Goal: Transaction & Acquisition: Purchase product/service

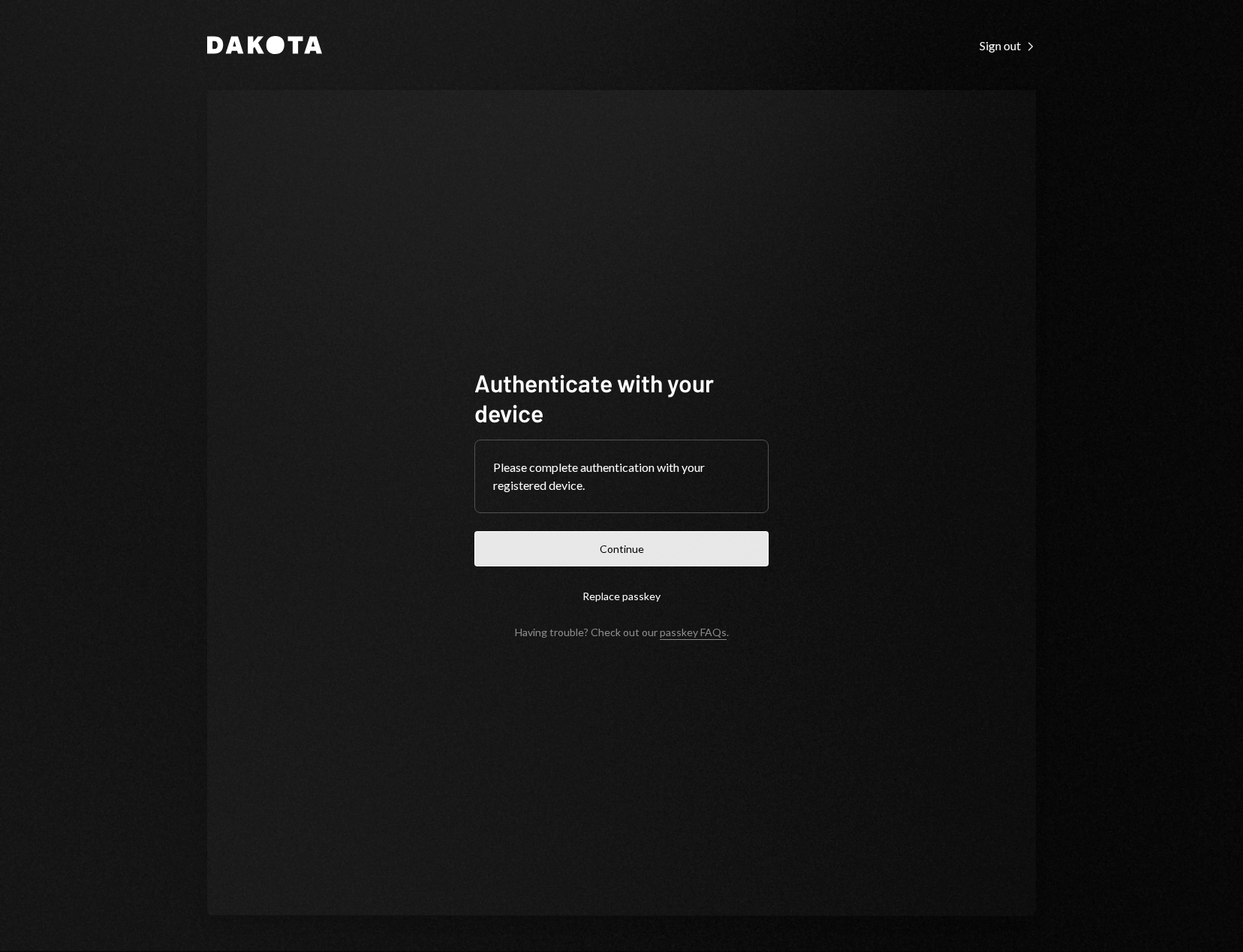
click at [631, 549] on button "Continue" at bounding box center [621, 548] width 294 height 36
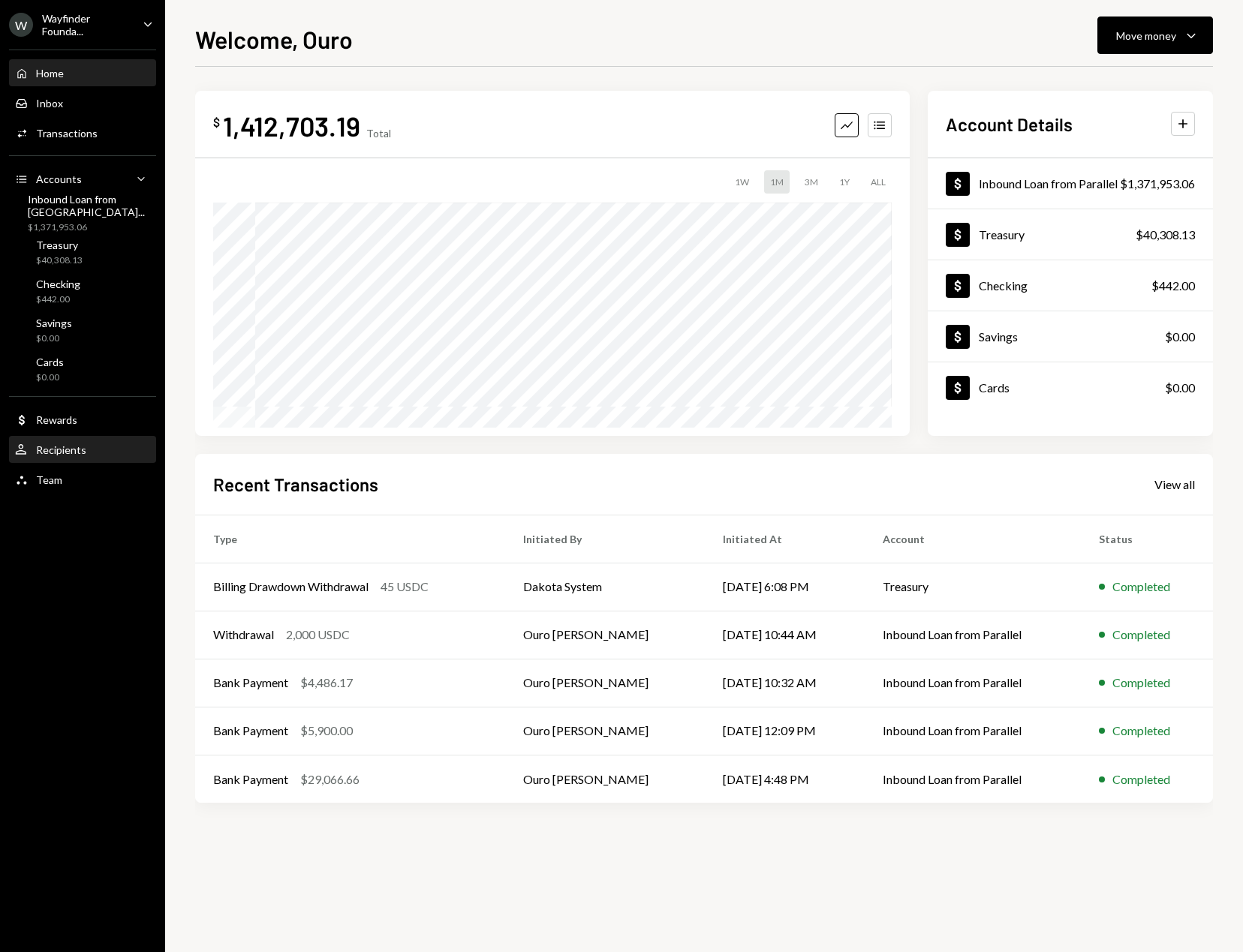
click at [60, 448] on div "Recipients" at bounding box center [61, 449] width 50 height 13
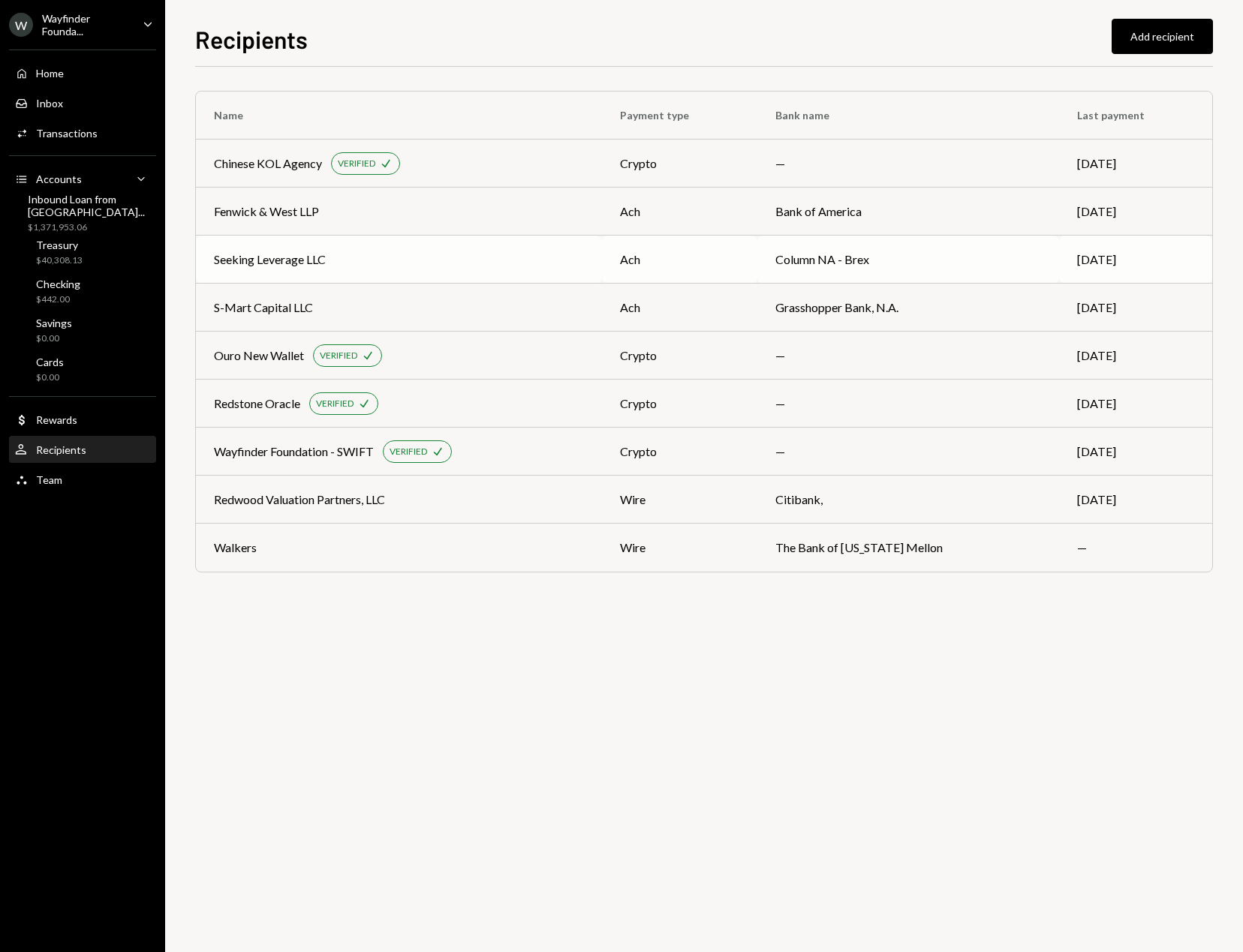
click at [393, 259] on div "Seeking Leverage LLC" at bounding box center [399, 259] width 370 height 18
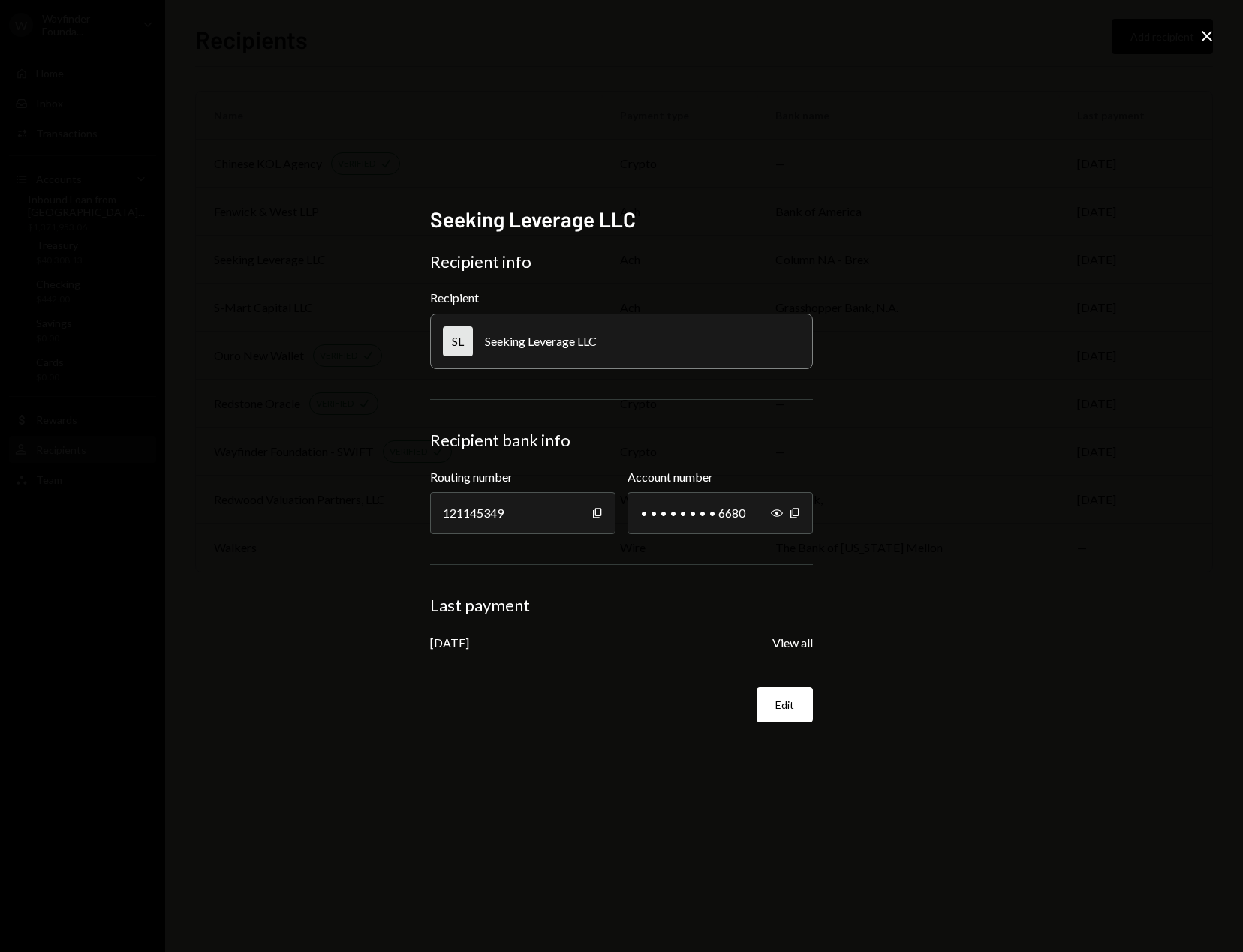
click at [1217, 36] on div "Seeking Leverage LLC Recipient info Recipient SL Seeking Leverage LLC Recipient…" at bounding box center [621, 476] width 1243 height 952
click at [1209, 38] on icon "Close" at bounding box center [1207, 36] width 18 height 18
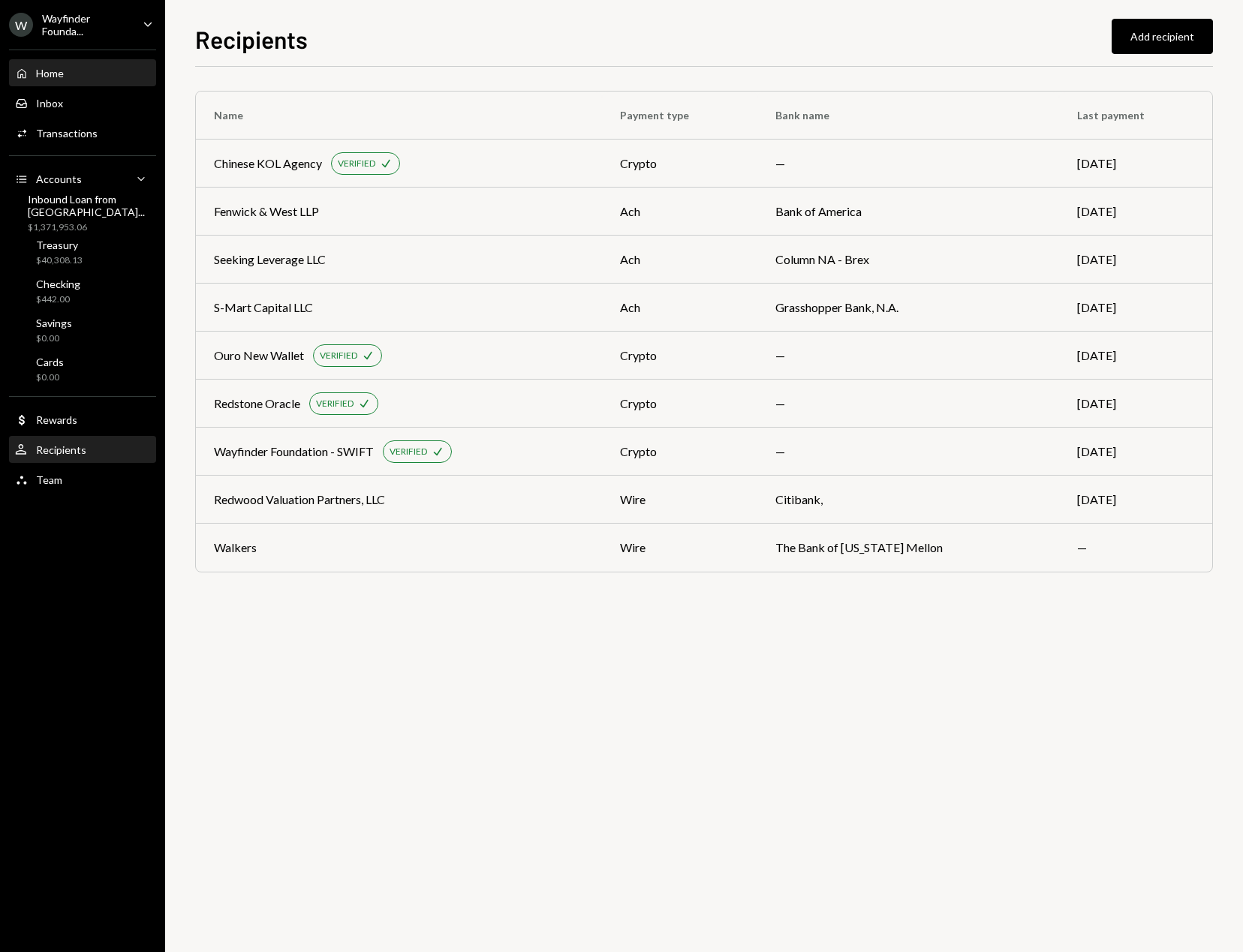
click at [61, 77] on div "Home" at bounding box center [50, 73] width 28 height 13
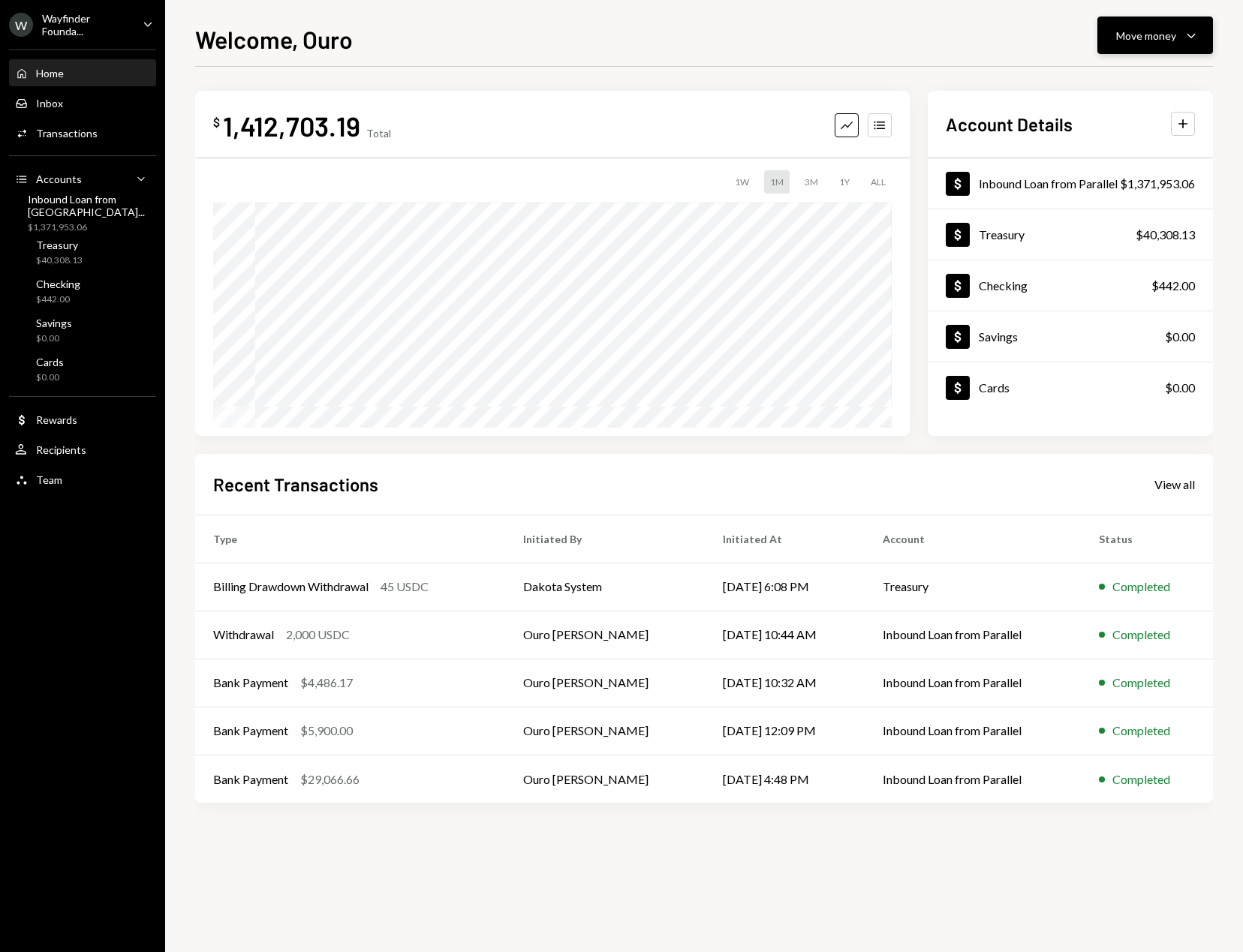
click at [1177, 19] on button "Move money Caret Down" at bounding box center [1154, 36] width 116 height 38
click at [1116, 85] on div "Send" at bounding box center [1143, 80] width 110 height 16
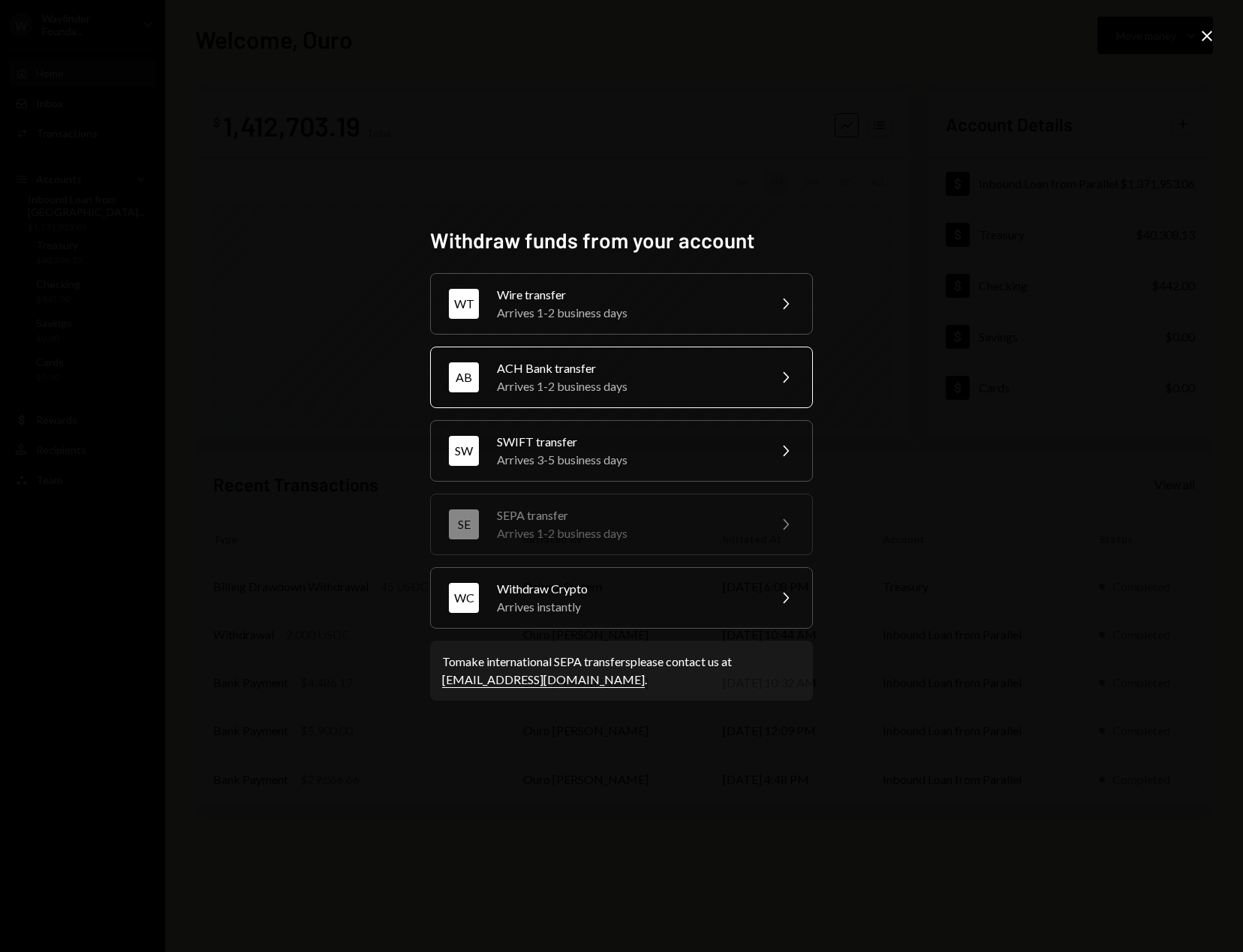
click at [617, 367] on div "ACH Bank transfer" at bounding box center [627, 368] width 261 height 18
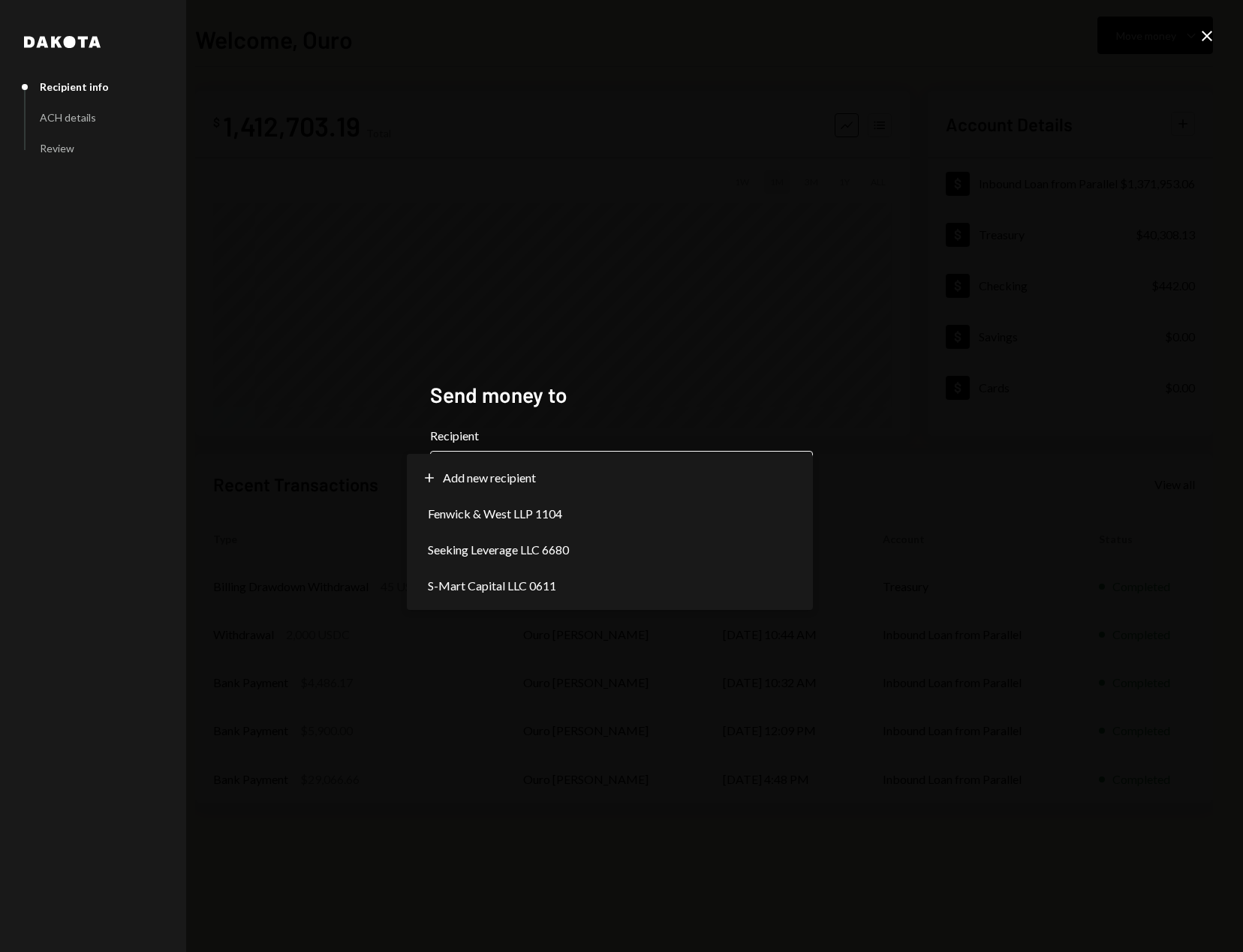
click at [592, 460] on body "W Wayfinder Founda... Caret Down Home Home Inbox Inbox Activities Transactions …" at bounding box center [621, 476] width 1243 height 952
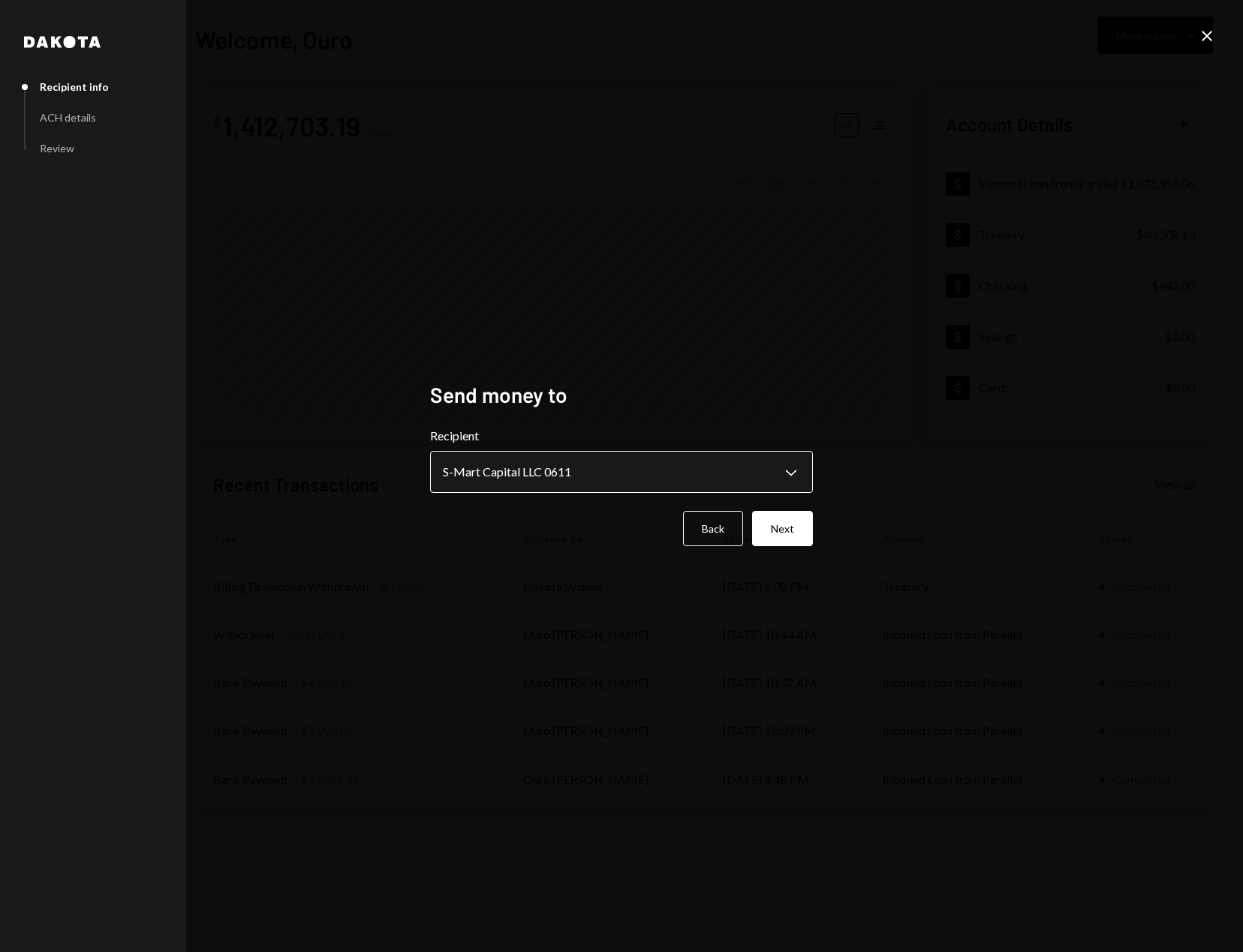
click at [540, 494] on form "**********" at bounding box center [621, 486] width 383 height 119
click at [543, 474] on body "W Wayfinder Founda... Caret Down Home Home Inbox Inbox Activities Transactions …" at bounding box center [621, 476] width 1243 height 952
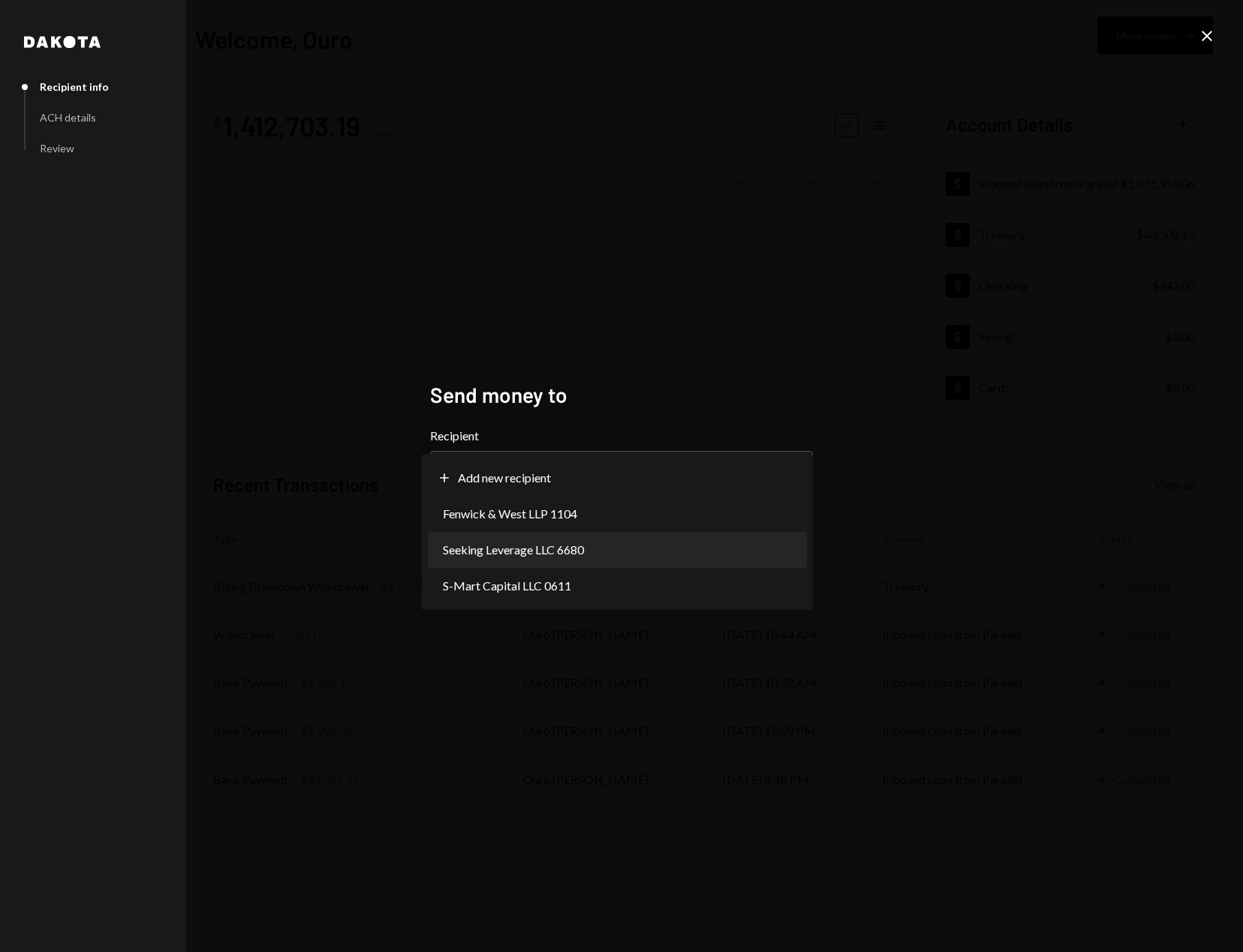
select select "**********"
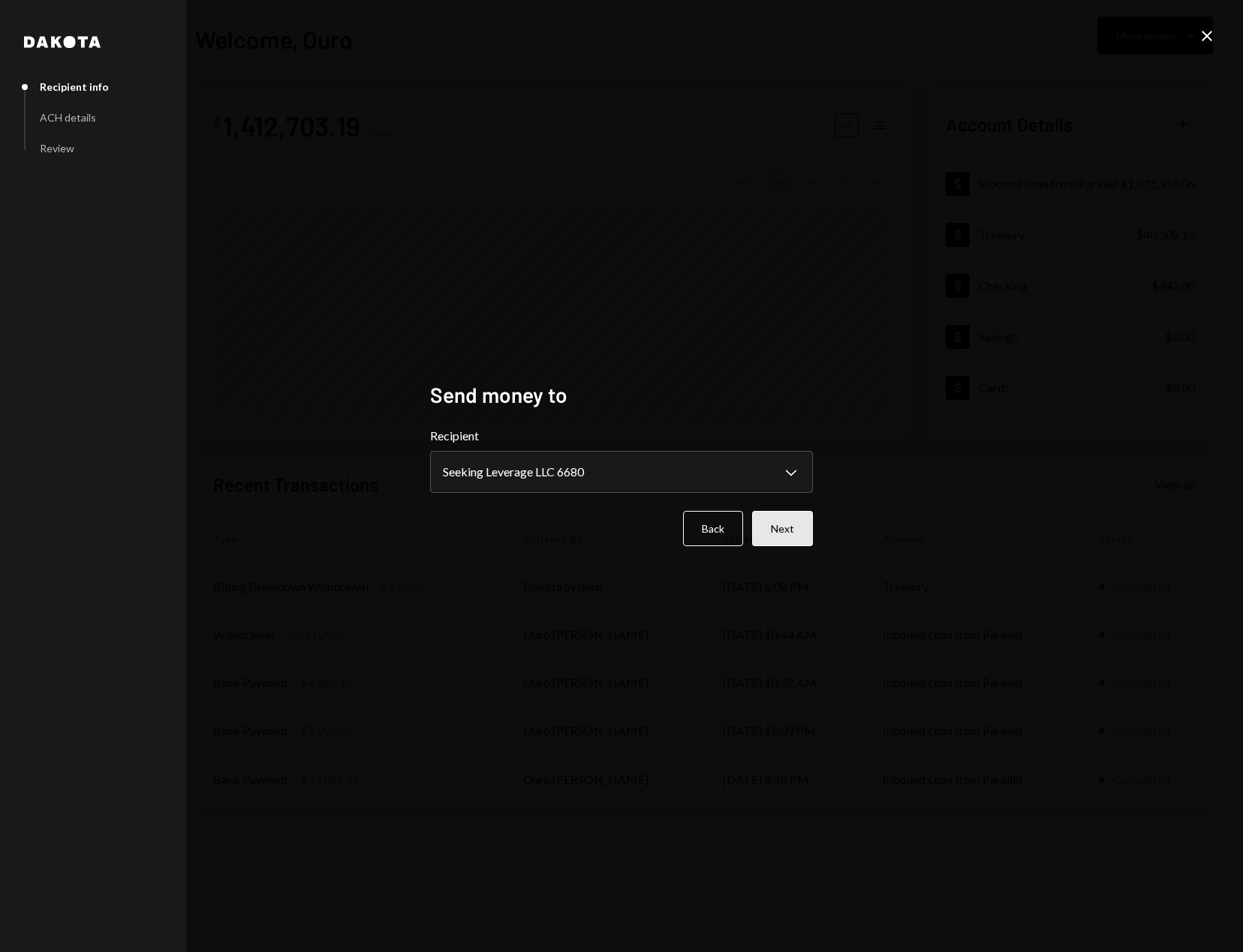
click at [761, 531] on button "Next" at bounding box center [782, 529] width 61 height 36
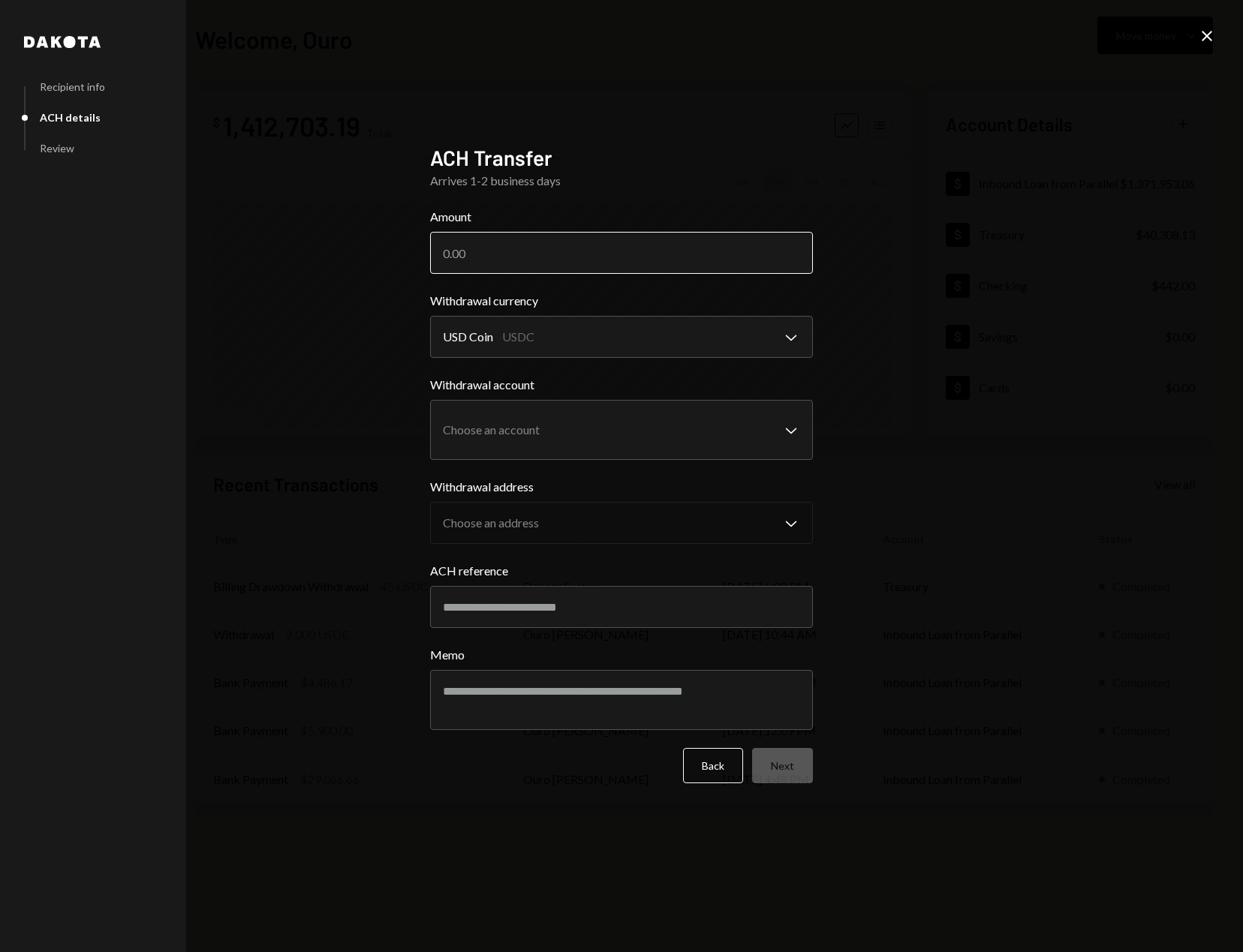
click at [620, 253] on input "Amount" at bounding box center [621, 253] width 383 height 42
type input "6000"
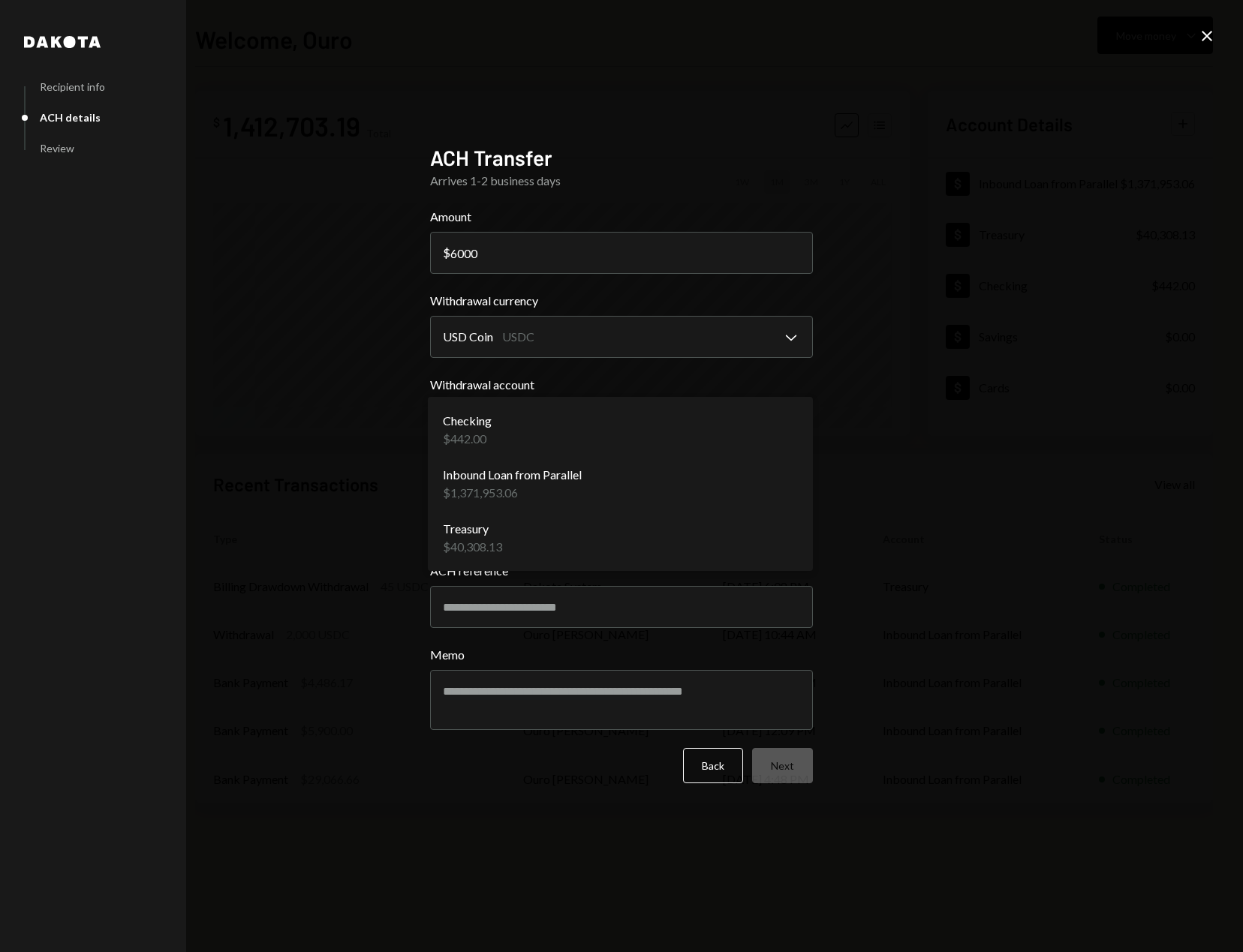
click at [583, 450] on body "W Wayfinder Founda... Caret Down Home Home Inbox Inbox Activities Transactions …" at bounding box center [621, 476] width 1243 height 952
select select "**********"
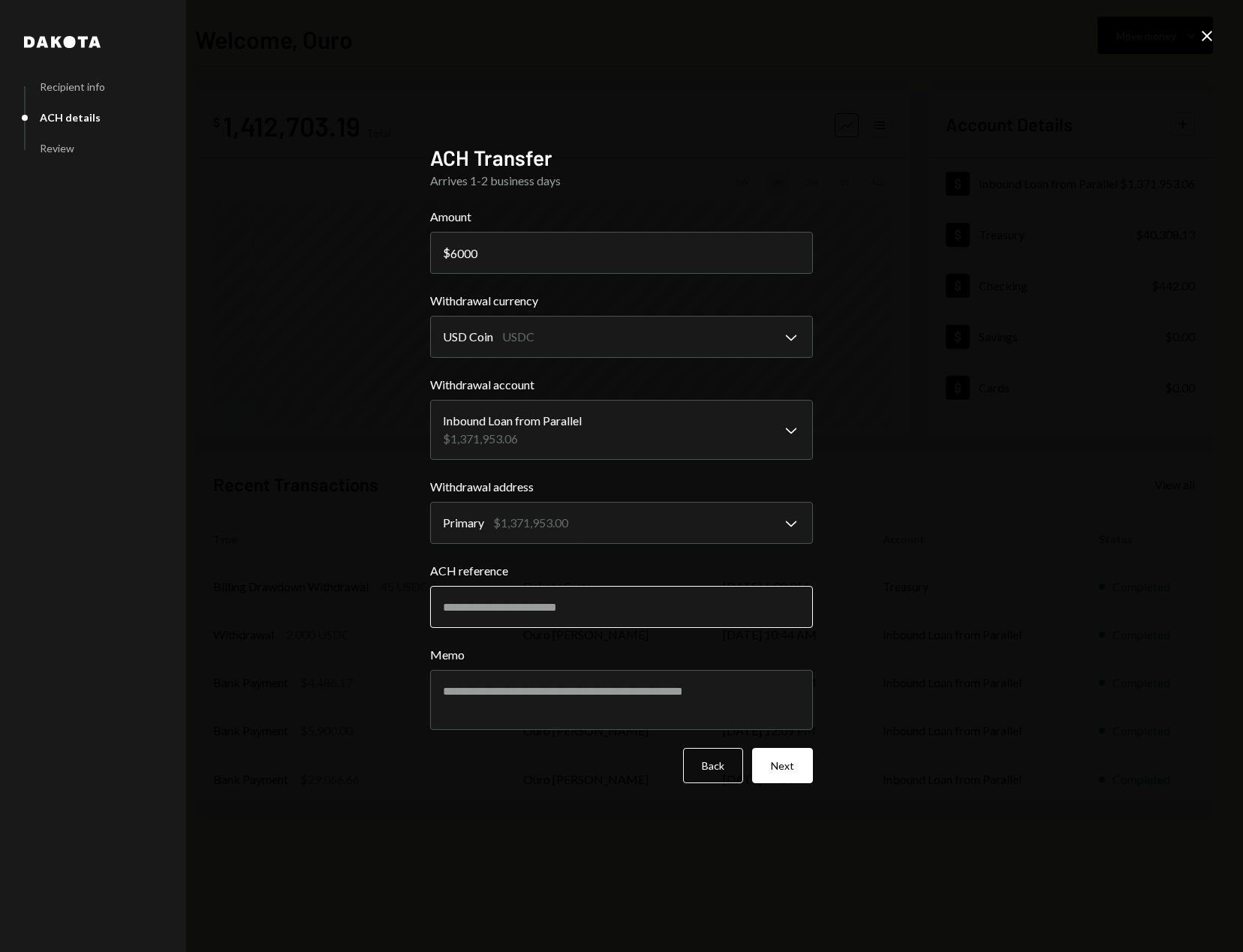
click at [546, 617] on input "ACH reference" at bounding box center [621, 607] width 383 height 42
click at [624, 613] on input "ACH reference" at bounding box center [621, 607] width 383 height 42
paste input "**********"
type input "**********"
click at [620, 688] on textarea "Memo" at bounding box center [621, 699] width 383 height 60
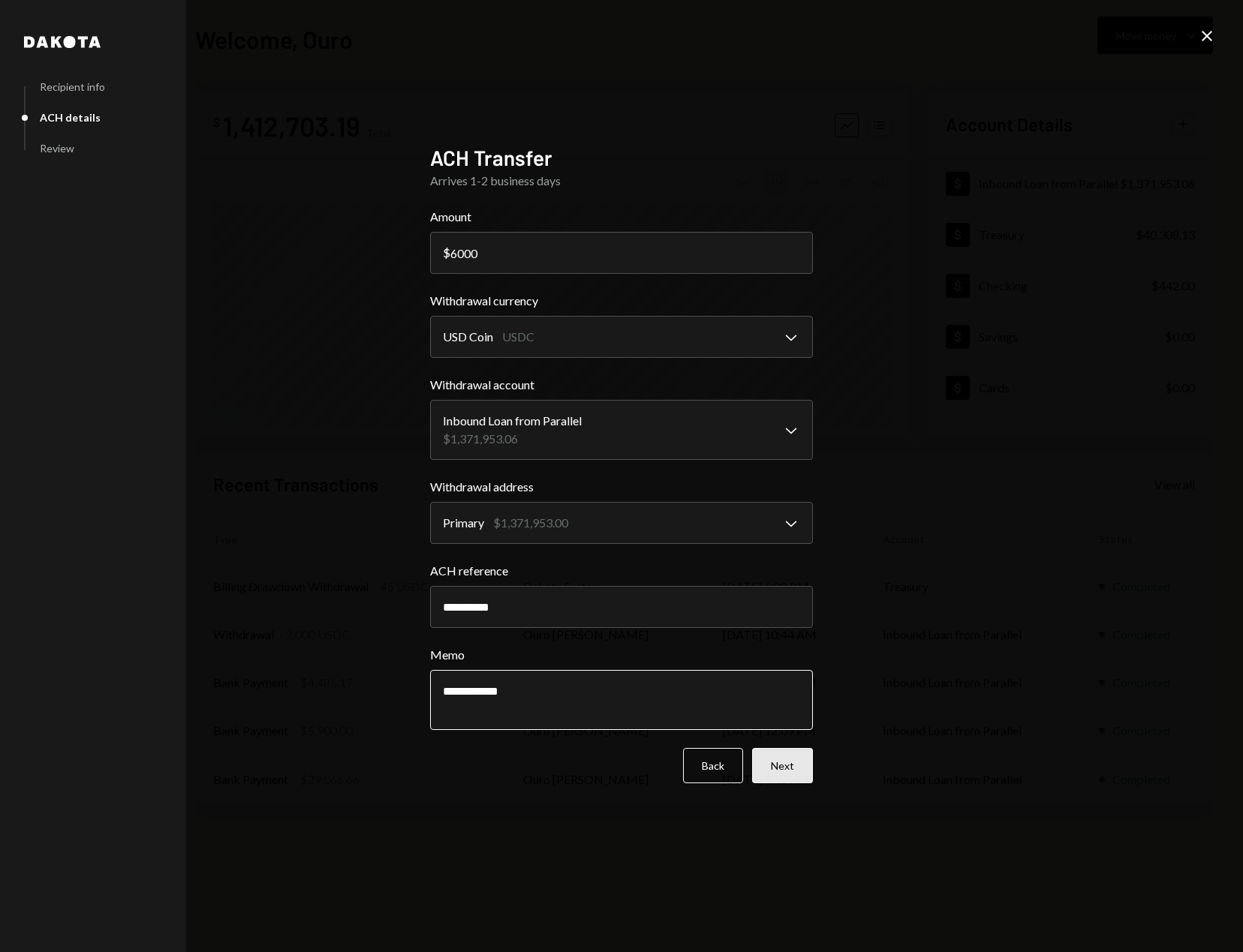
type textarea "**********"
click at [772, 771] on button "Next" at bounding box center [782, 765] width 61 height 36
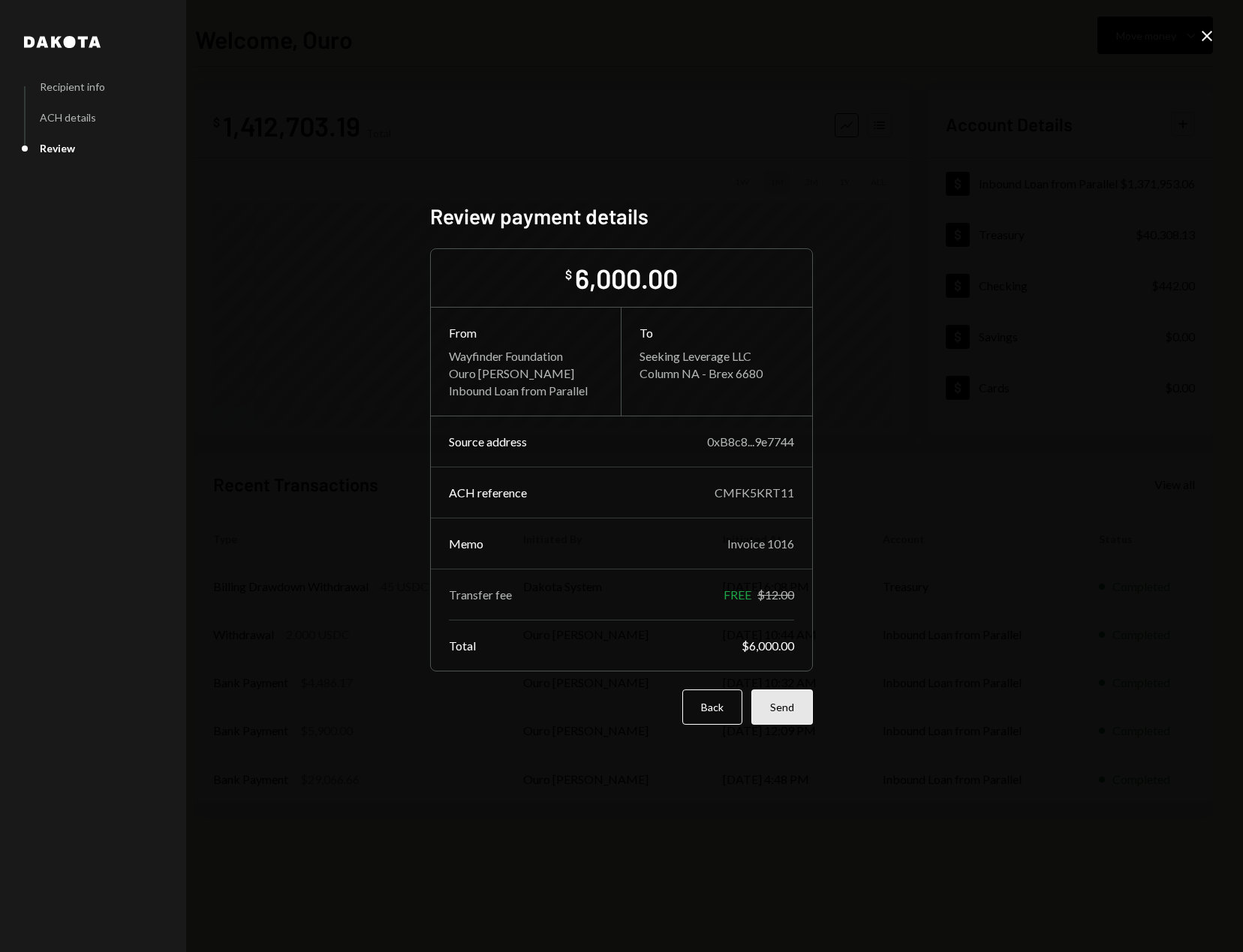
click at [781, 712] on button "Send" at bounding box center [782, 707] width 61 height 36
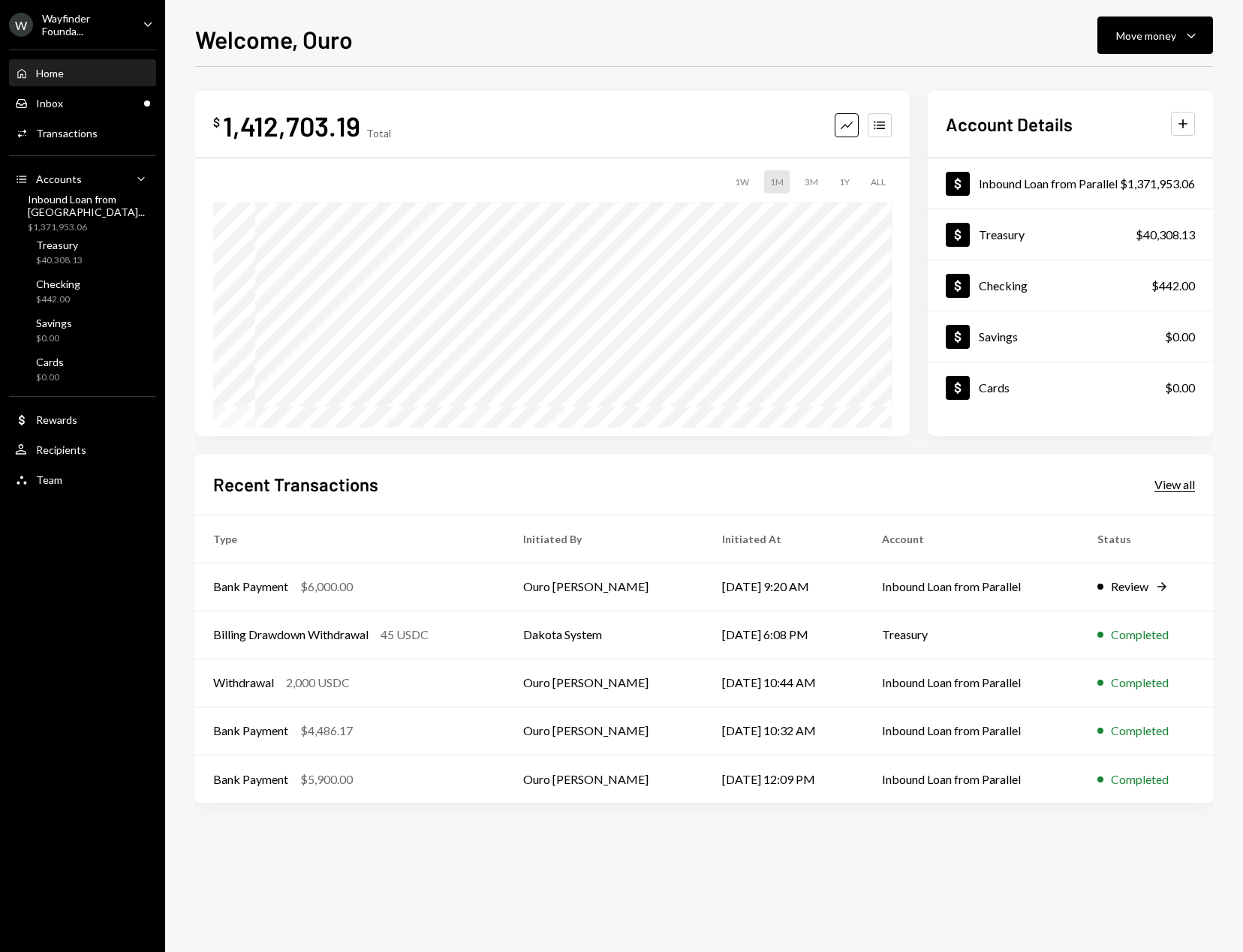
click at [1185, 485] on div "View all" at bounding box center [1175, 485] width 41 height 15
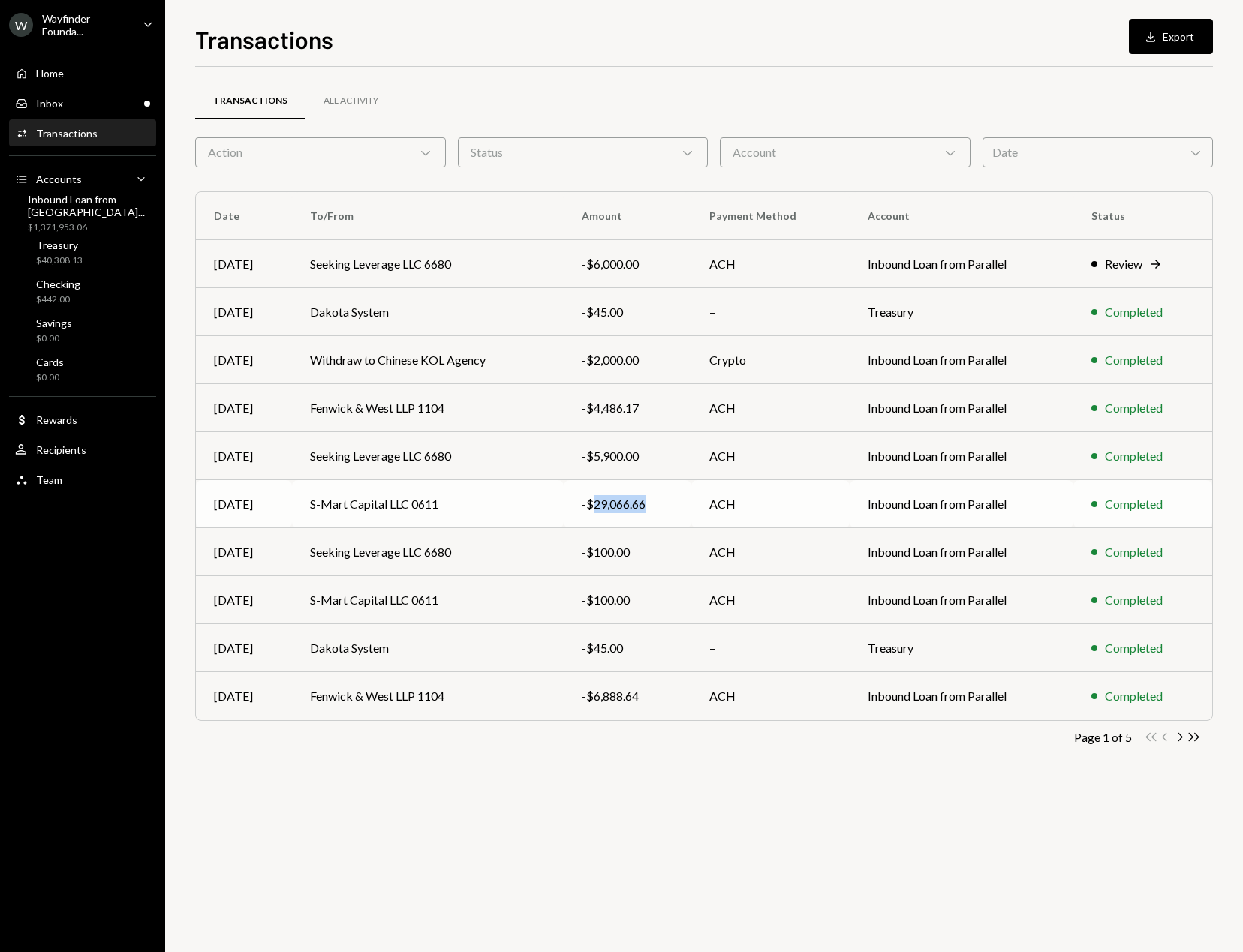
drag, startPoint x: 648, startPoint y: 506, endPoint x: 595, endPoint y: 510, distance: 53.2
click at [595, 510] on div "-$29,066.66" at bounding box center [628, 504] width 92 height 18
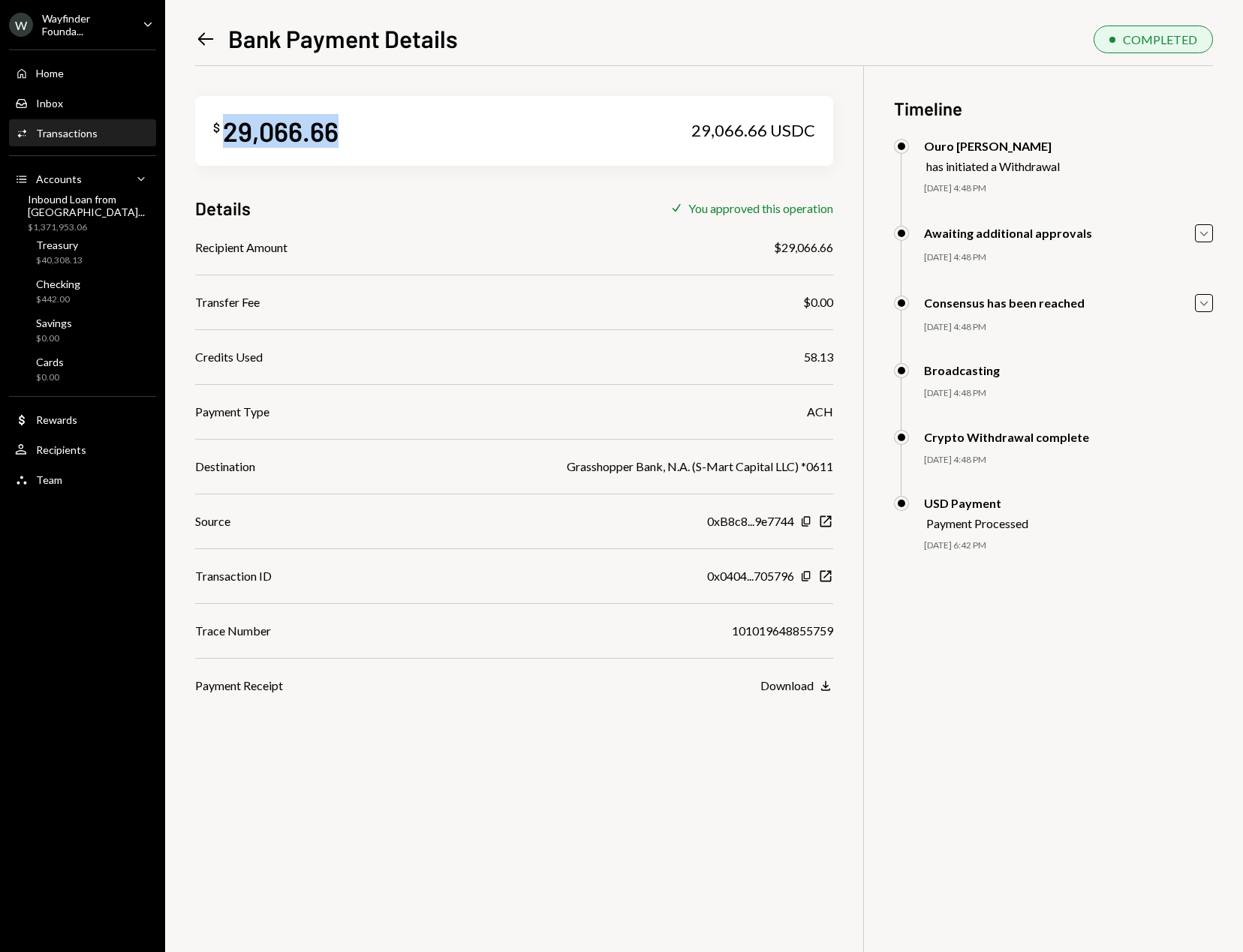
drag, startPoint x: 318, startPoint y: 141, endPoint x: 225, endPoint y: 128, distance: 93.9
click at [225, 128] on div "$ 29,066.66 29,066.66 USDC" at bounding box center [514, 131] width 638 height 70
click at [54, 70] on div "Home" at bounding box center [50, 73] width 28 height 13
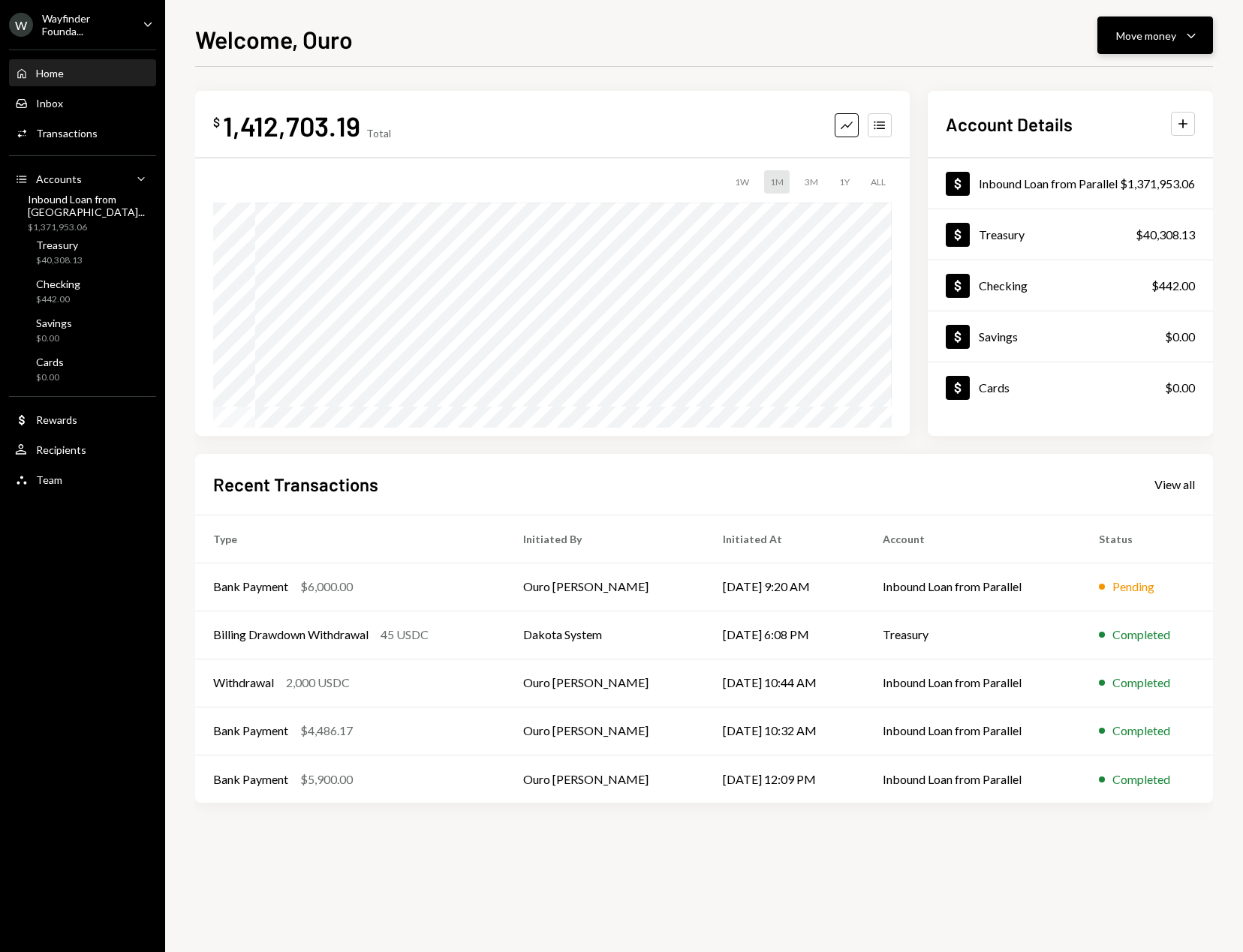
click at [1129, 41] on div "Move money" at bounding box center [1145, 36] width 60 height 16
click at [1113, 86] on div "Send" at bounding box center [1143, 80] width 110 height 16
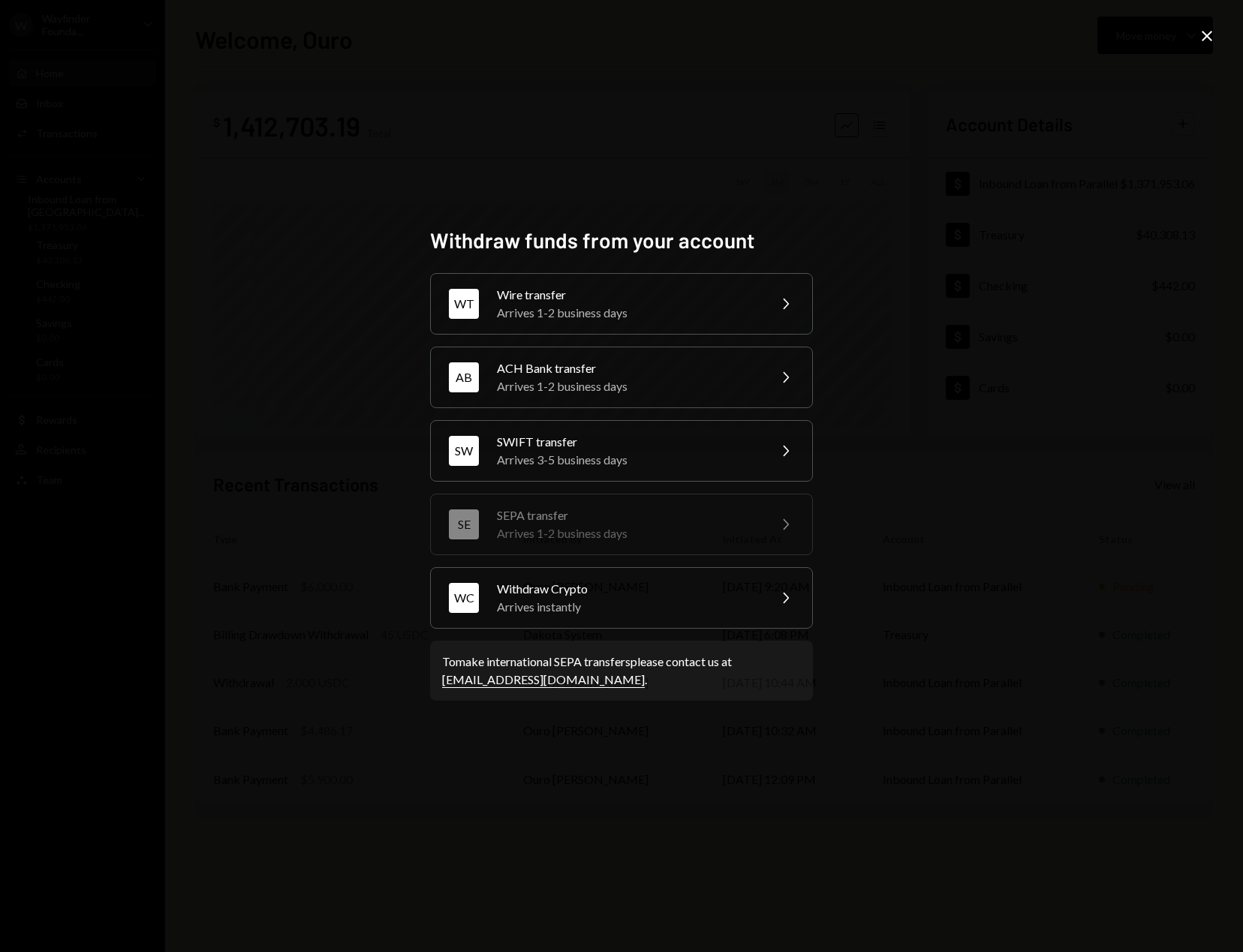
drag, startPoint x: 639, startPoint y: 304, endPoint x: 639, endPoint y: 314, distance: 10.0
click at [639, 309] on div "Arrives 1-2 business days" at bounding box center [627, 313] width 261 height 18
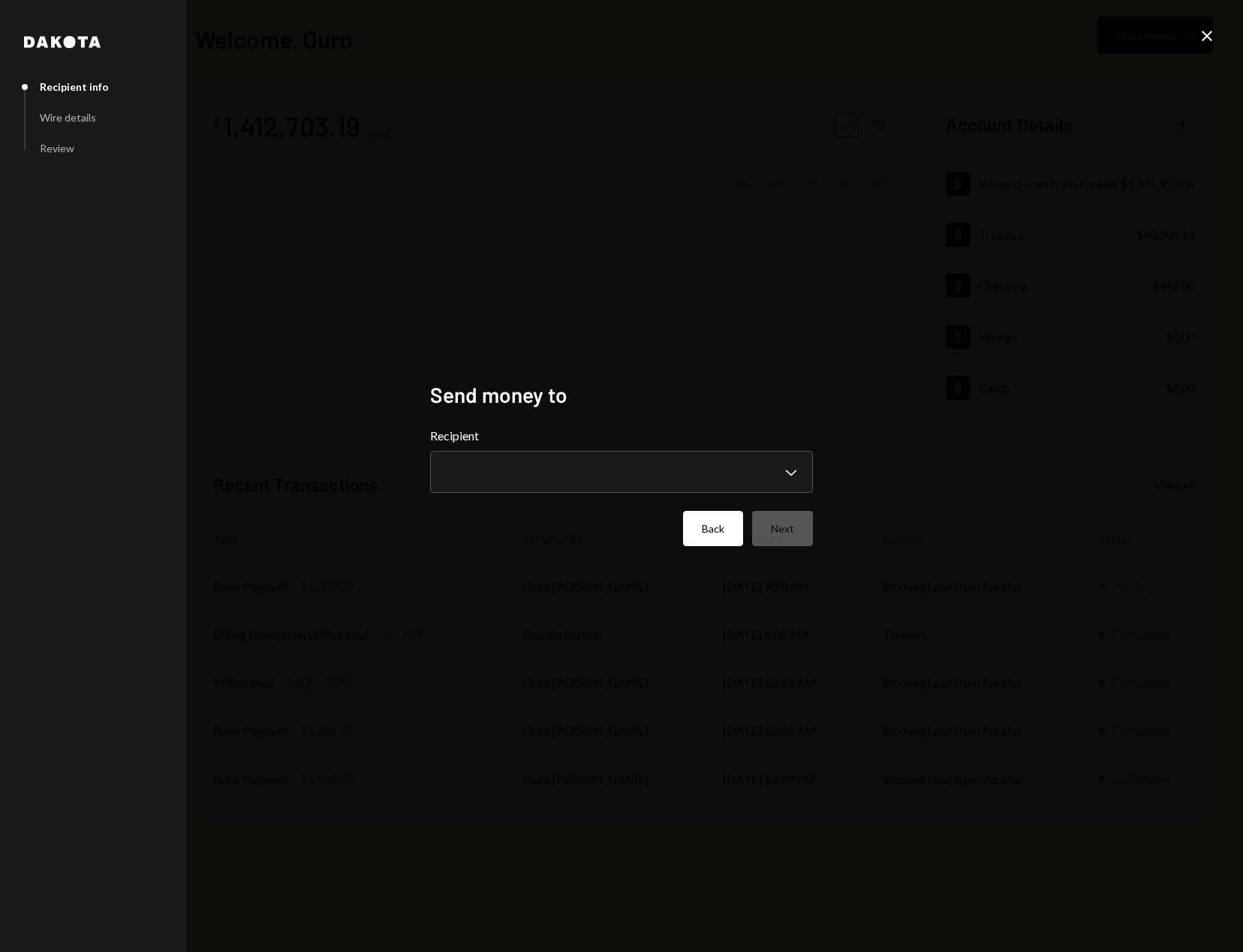
drag, startPoint x: 735, startPoint y: 528, endPoint x: 727, endPoint y: 530, distance: 8.2
click at [727, 530] on button "Back" at bounding box center [713, 529] width 60 height 36
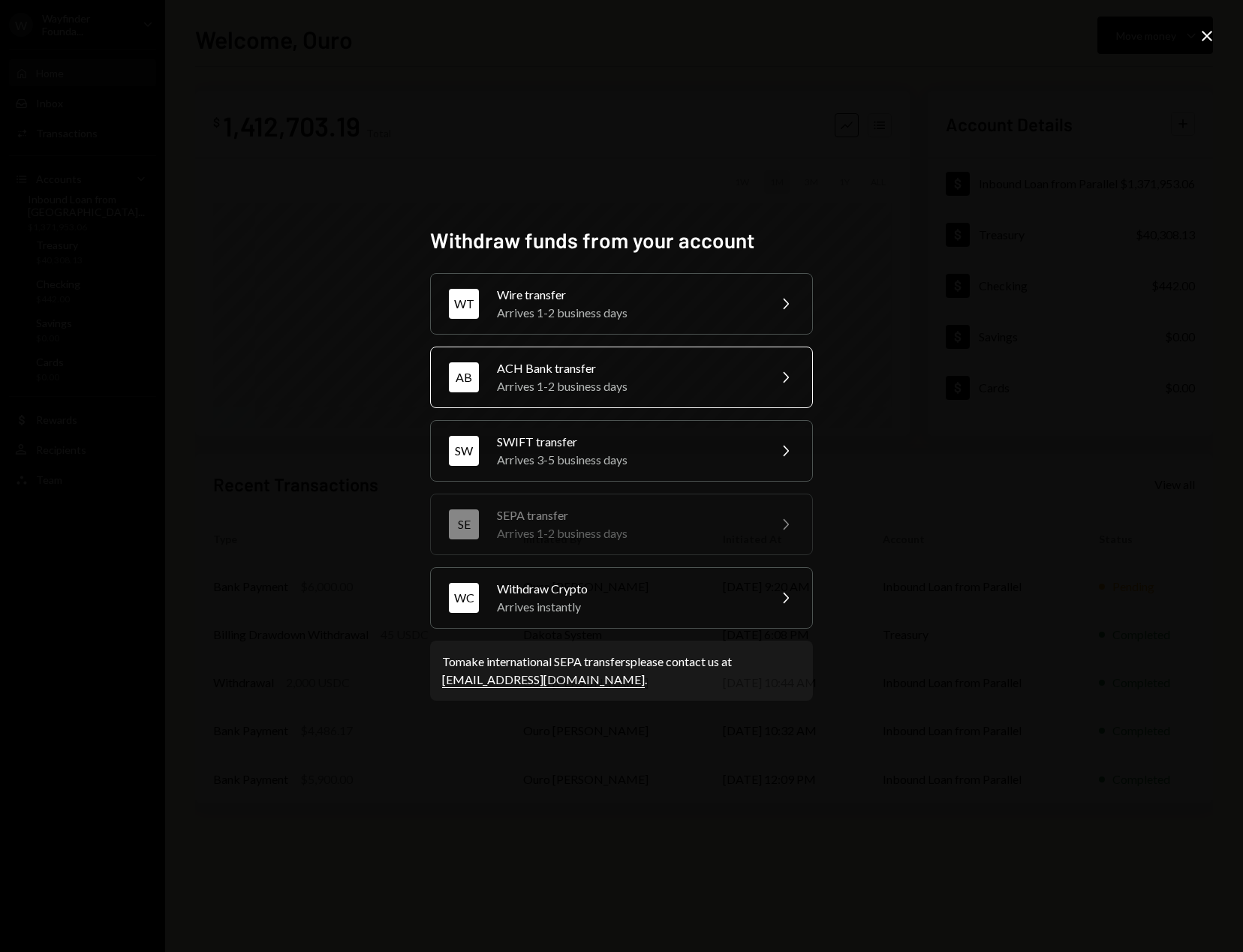
click at [614, 393] on div "Arrives 1-2 business days" at bounding box center [627, 386] width 261 height 18
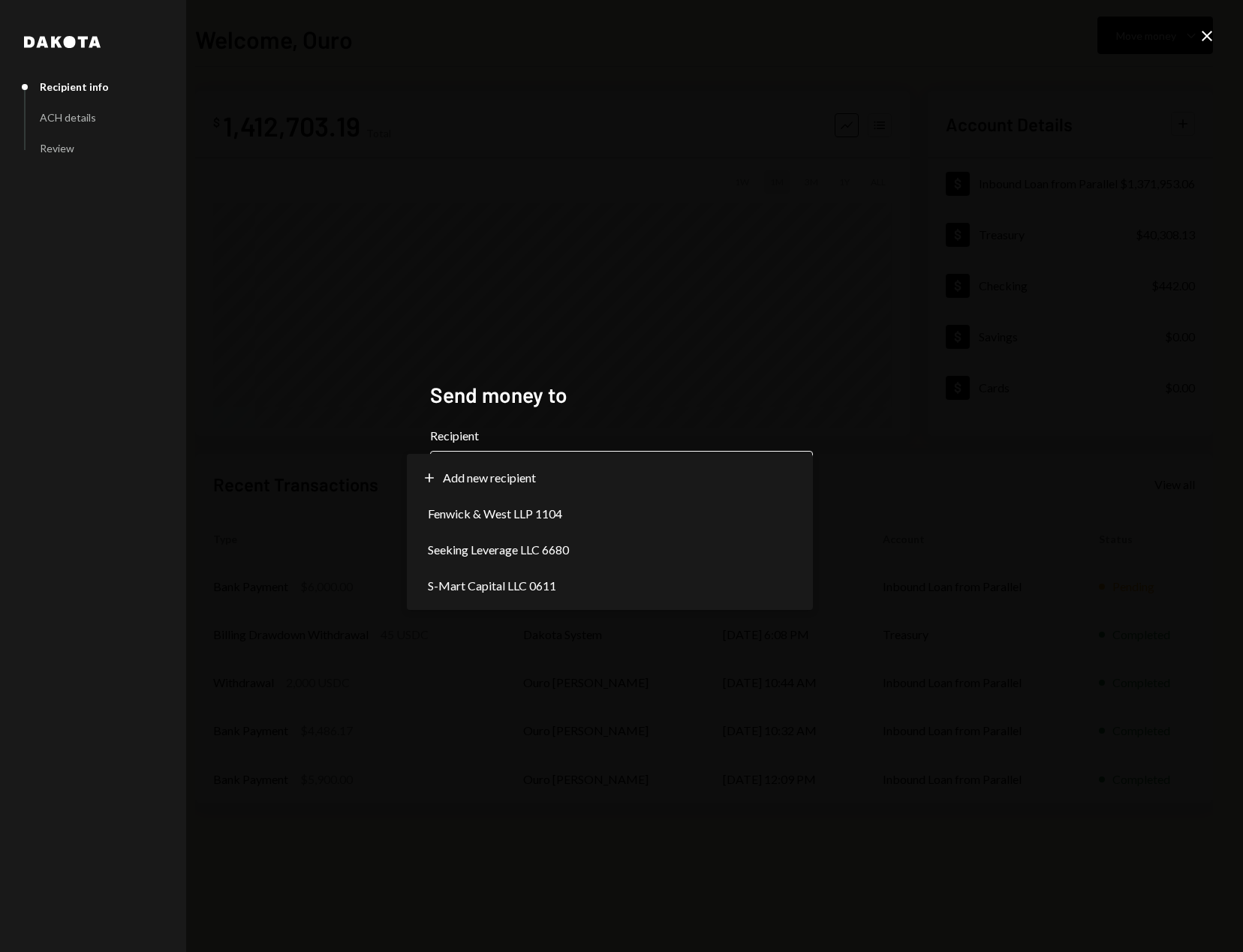
click at [580, 488] on body "W Wayfinder Founda... Caret Down Home Home Inbox Inbox Activities Transactions …" at bounding box center [621, 476] width 1243 height 952
select select "**********"
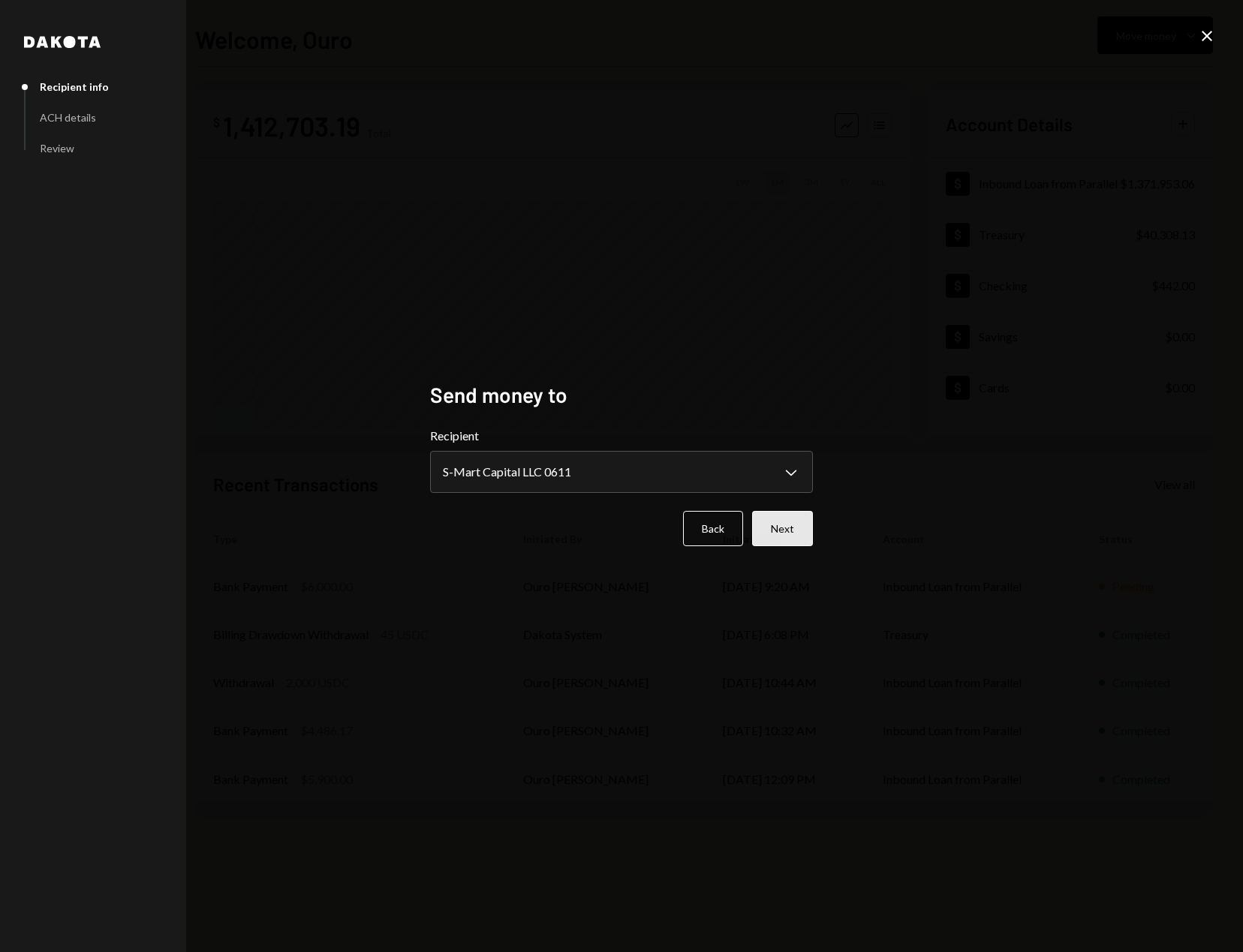
click at [783, 527] on button "Next" at bounding box center [782, 529] width 61 height 36
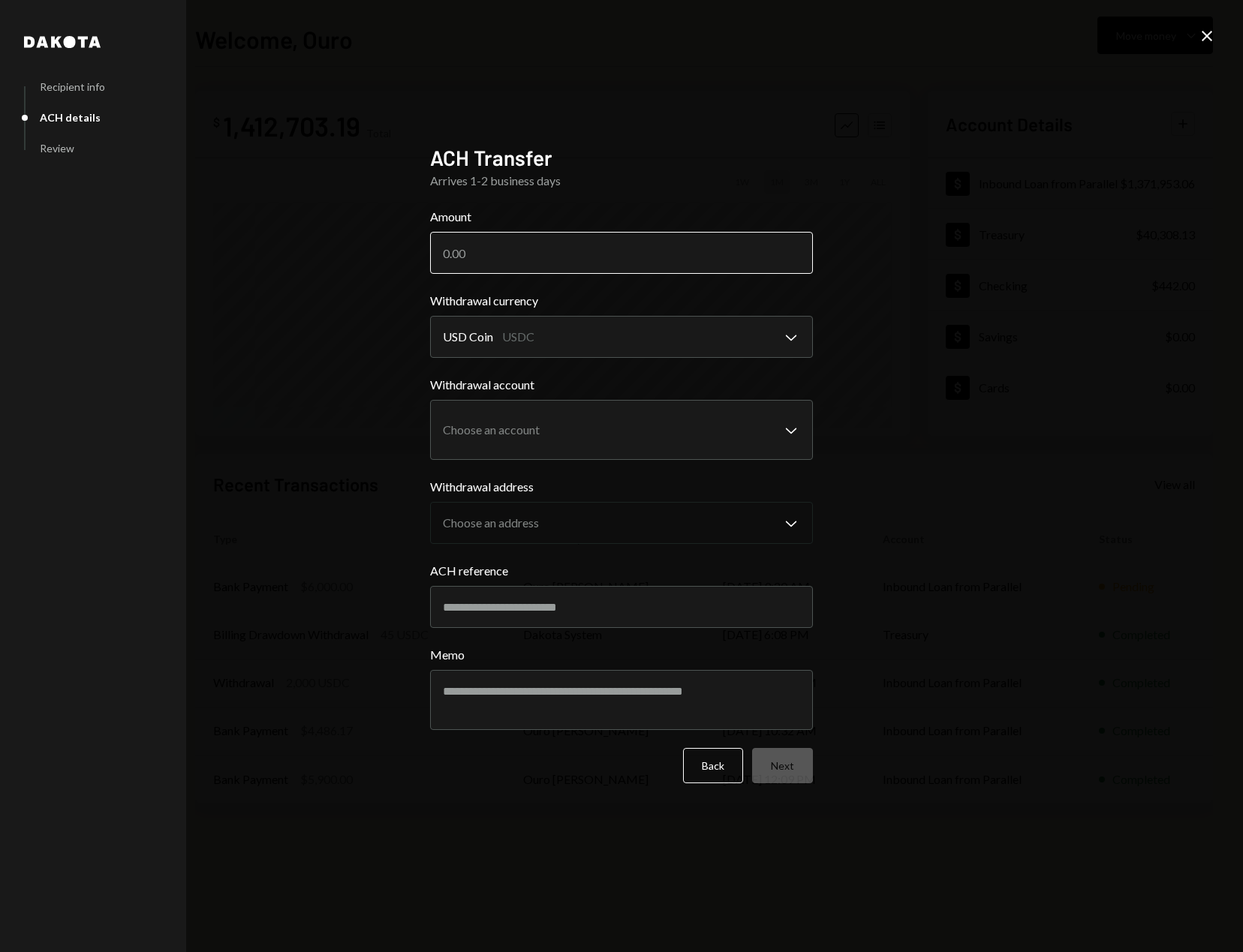
click at [539, 254] on input "Amount" at bounding box center [621, 253] width 383 height 42
paste input "29066.66"
type input "29066.66"
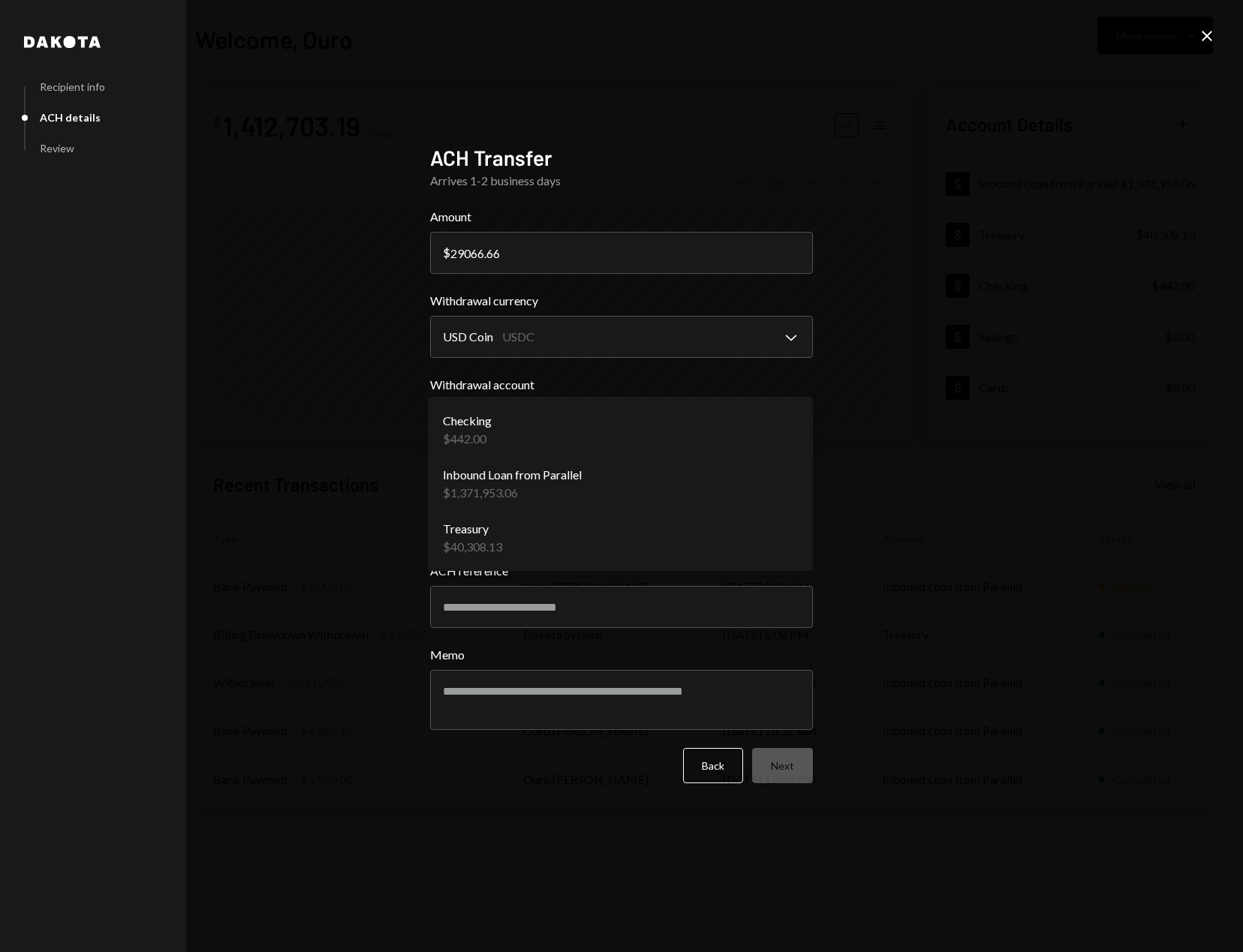
click at [505, 439] on body "W Wayfinder Founda... Caret Down Home Home Inbox Inbox Activities Transactions …" at bounding box center [621, 476] width 1243 height 952
select select "**********"
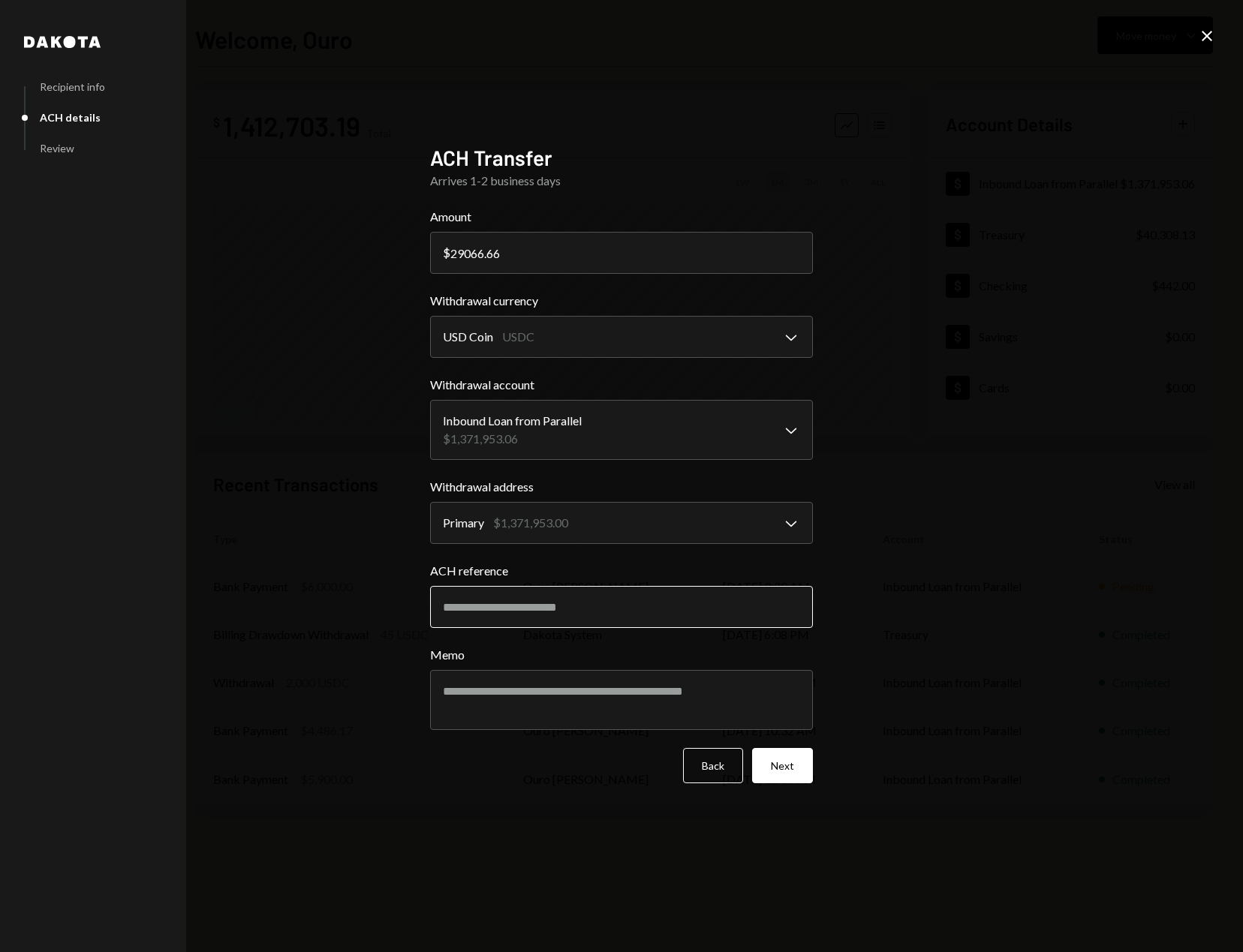
click at [485, 620] on input "ACH reference" at bounding box center [621, 607] width 383 height 42
type input "*"
click at [792, 764] on button "Next" at bounding box center [782, 765] width 61 height 36
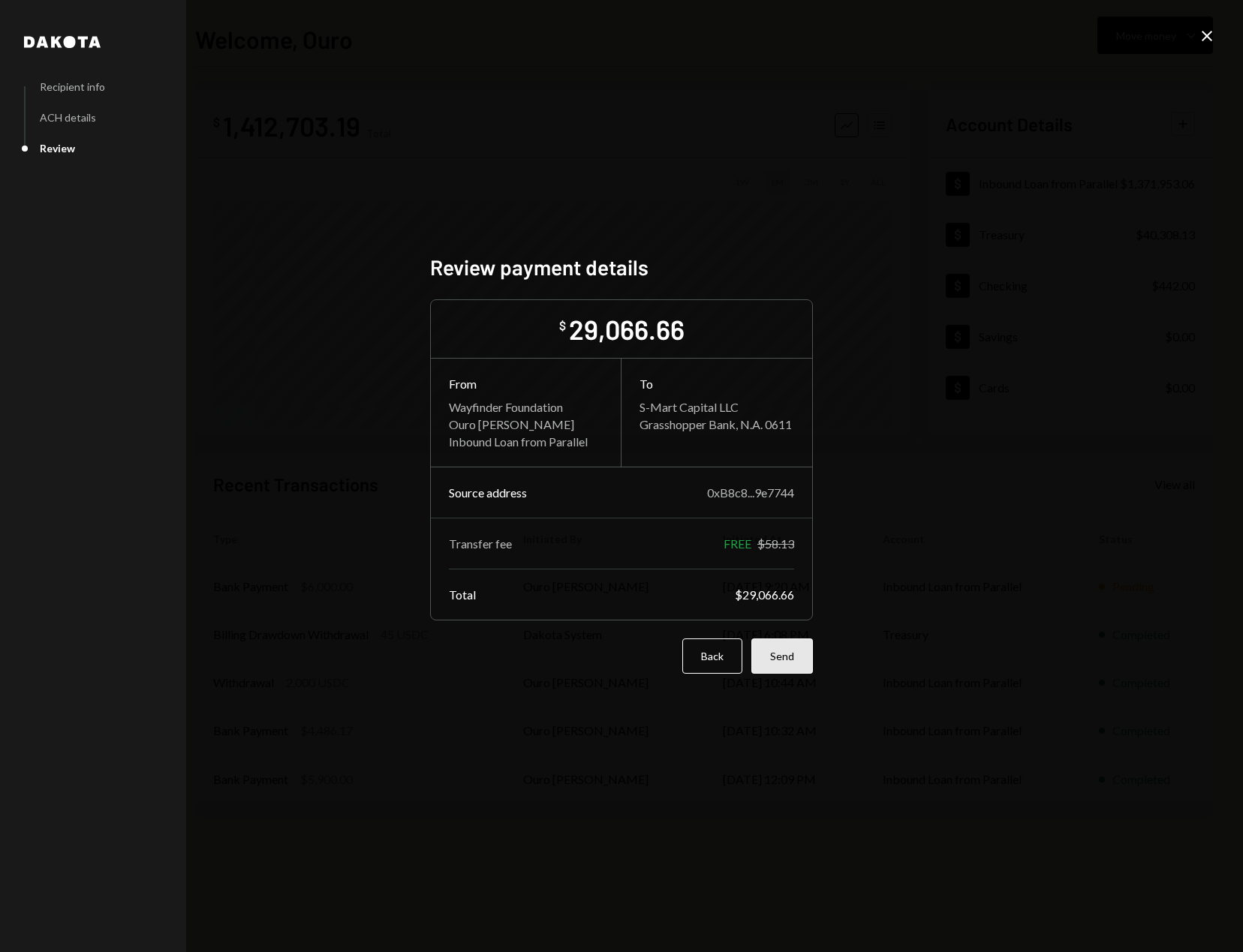
click at [788, 662] on button "Send" at bounding box center [782, 656] width 61 height 36
